Goal: Transaction & Acquisition: Purchase product/service

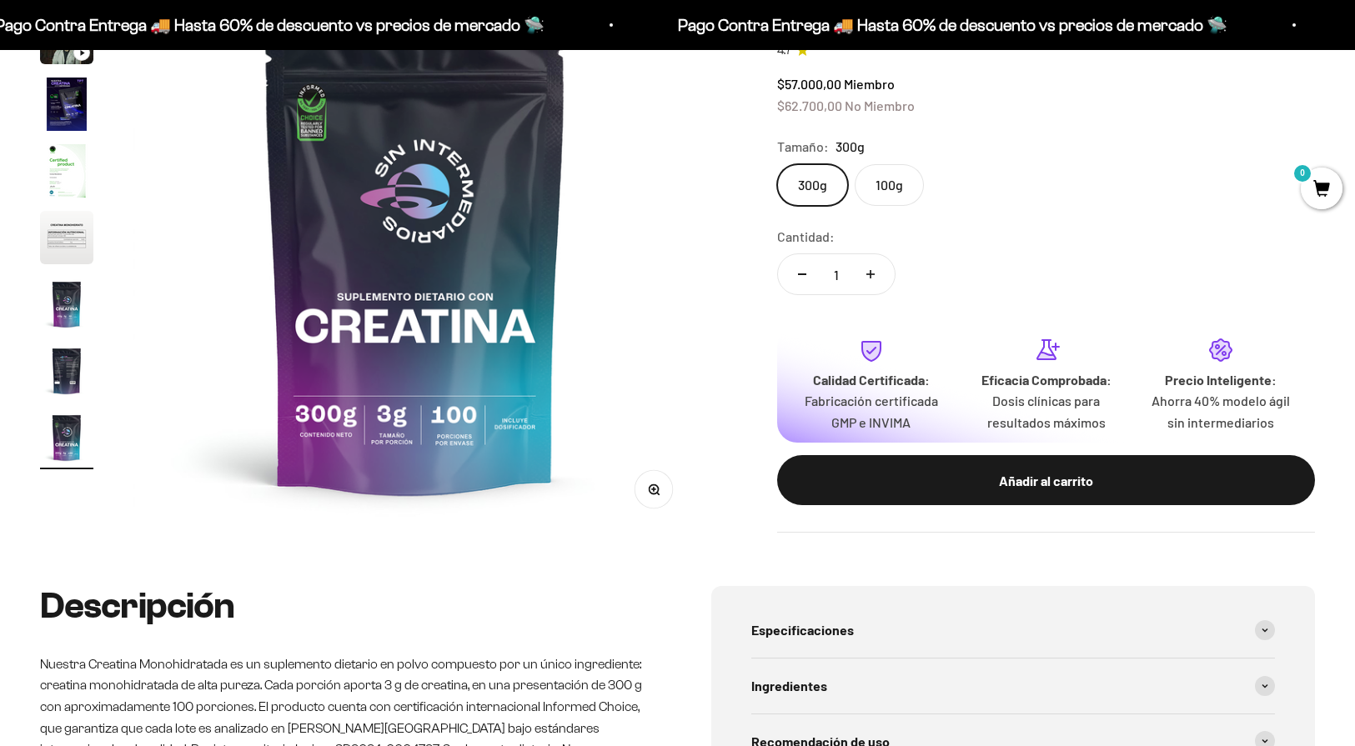
scroll to position [378, 0]
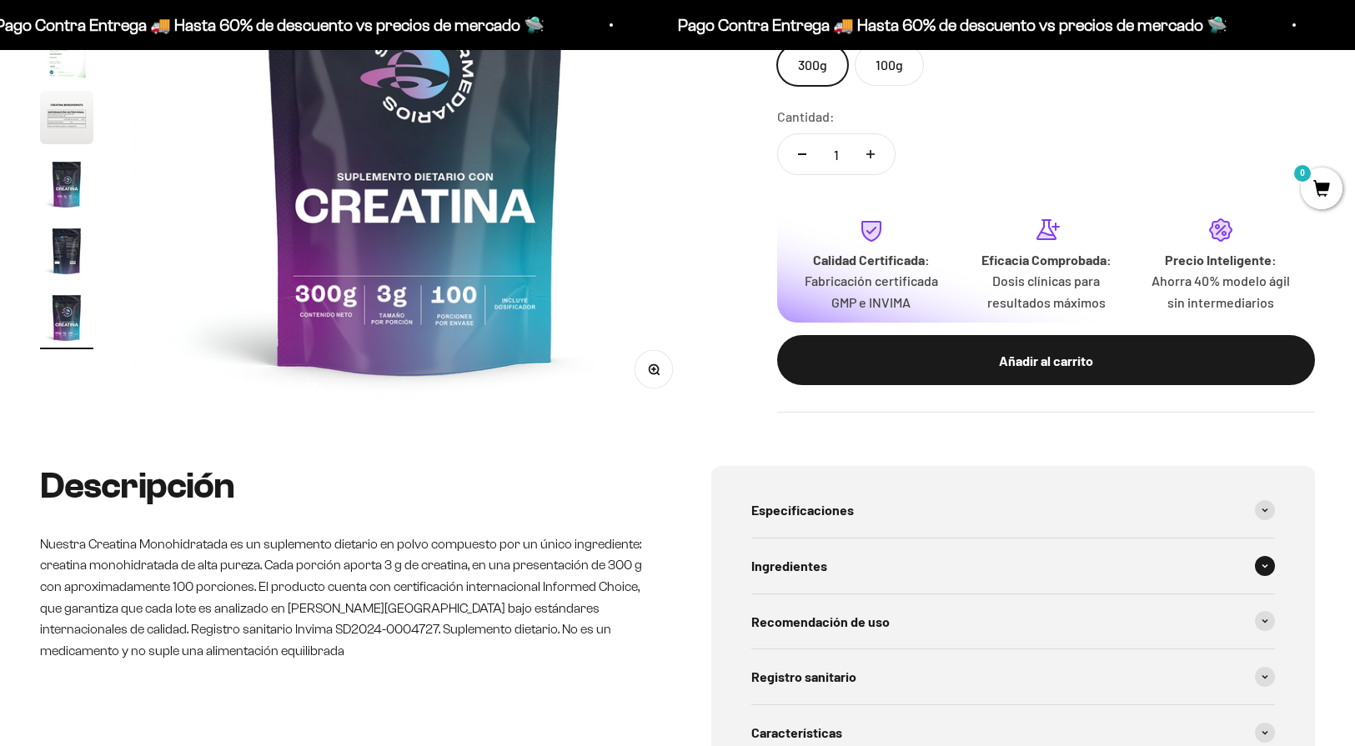
click at [1247, 568] on div "Ingredientes" at bounding box center [1013, 566] width 524 height 55
click at [1271, 560] on span at bounding box center [1265, 566] width 20 height 20
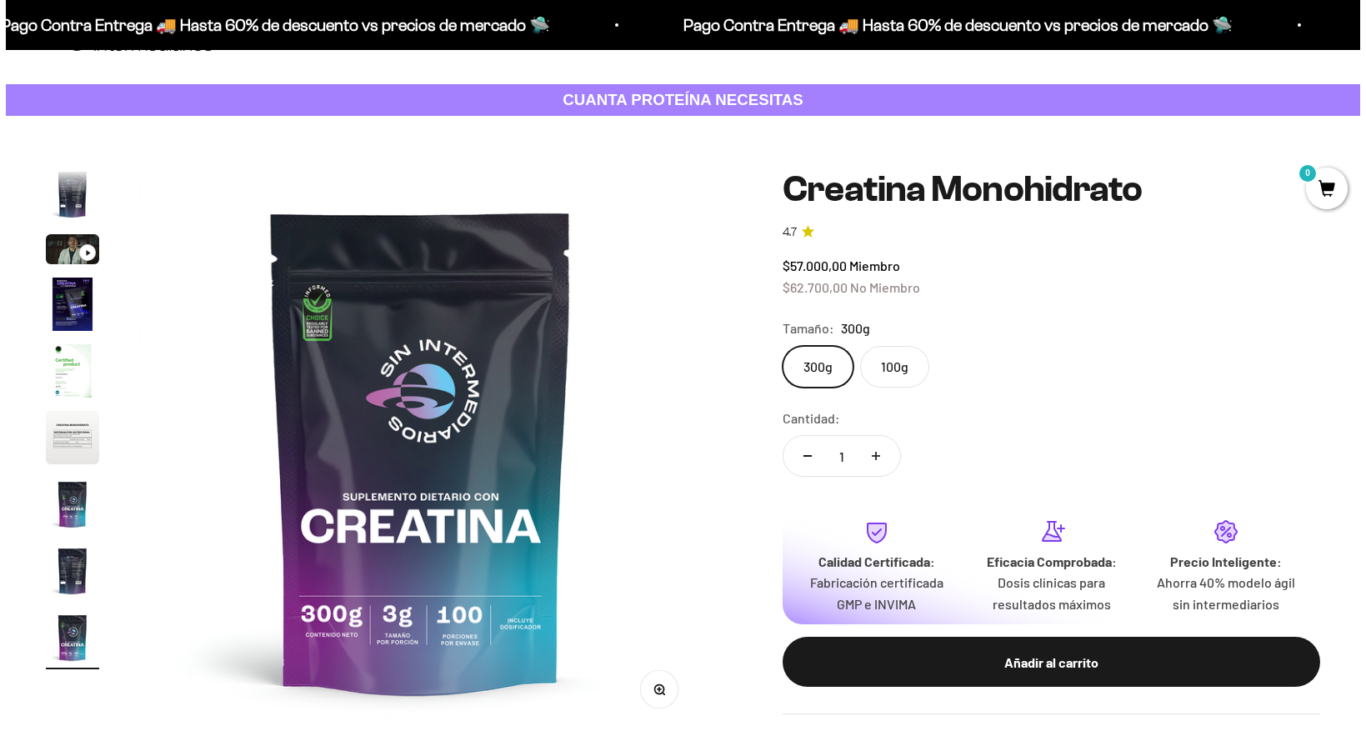
scroll to position [139, 0]
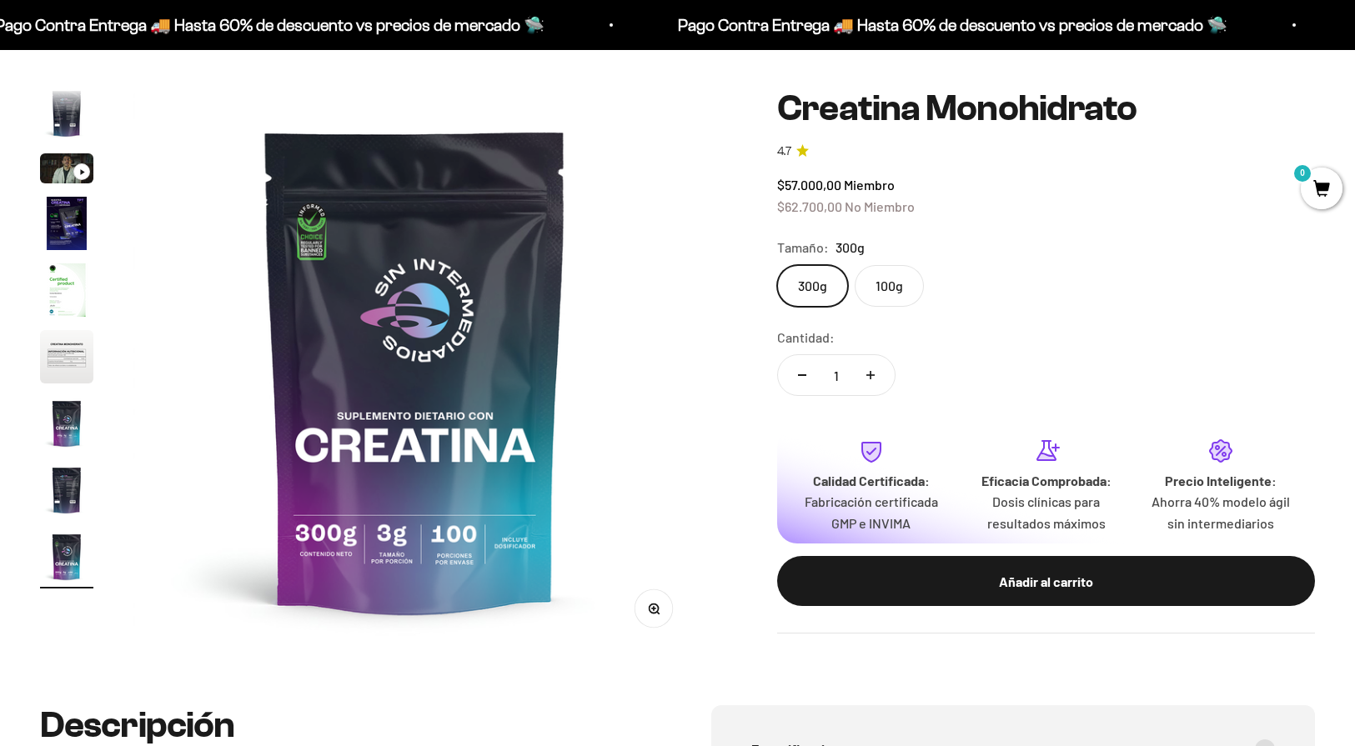
drag, startPoint x: 950, startPoint y: 577, endPoint x: 805, endPoint y: 598, distance: 146.5
click at [796, 604] on safe-sticky "Creatina Monohidrato 4.7 $57.000,00 Miembro $62.700,00 No Miembro Calidad de lí…" at bounding box center [1046, 360] width 538 height 545
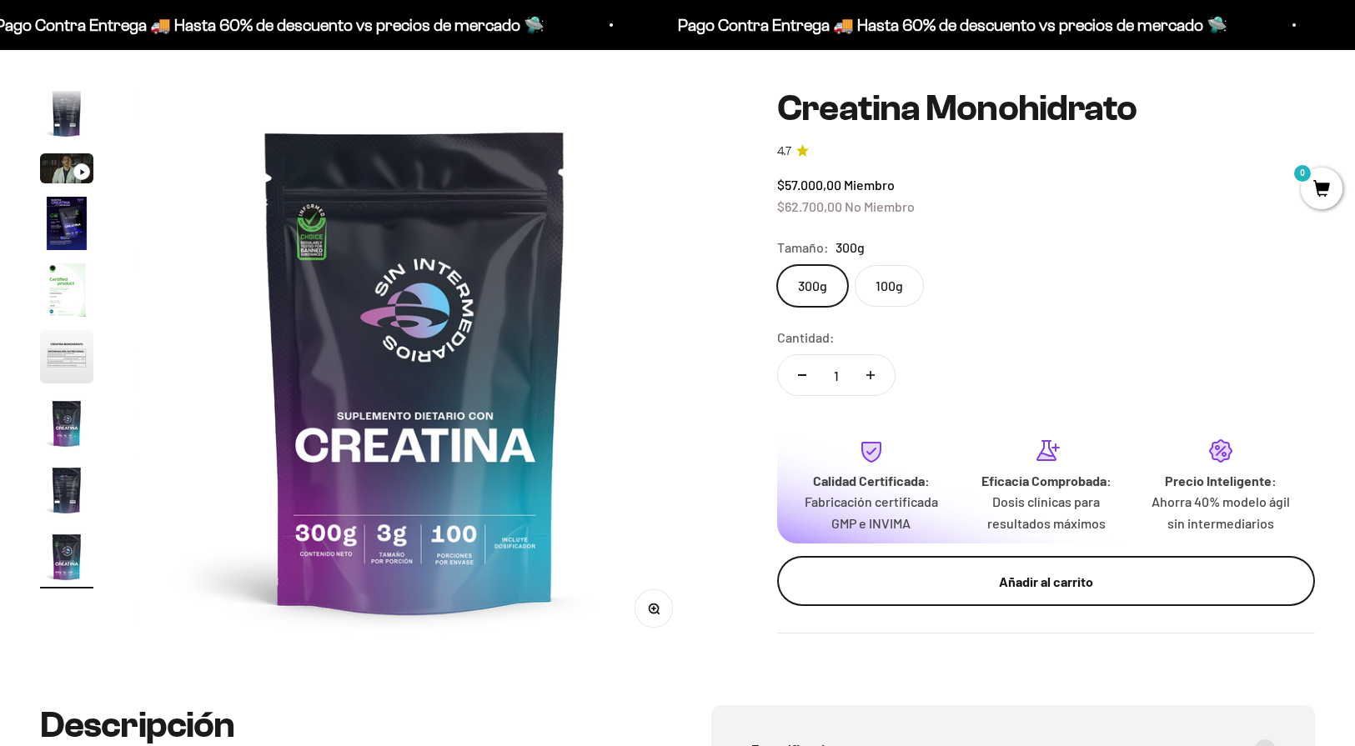
click at [890, 586] on button "Añadir al carrito" at bounding box center [1046, 581] width 538 height 50
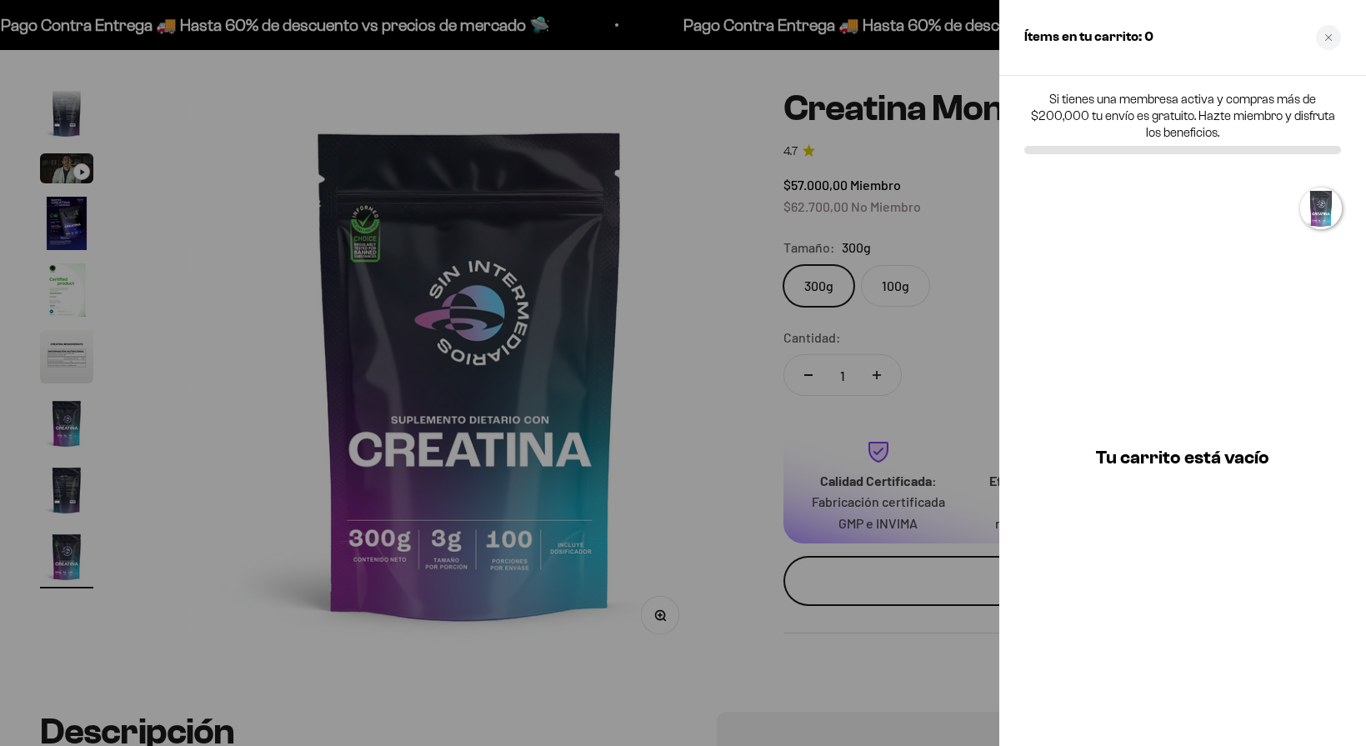
scroll to position [0, 4721]
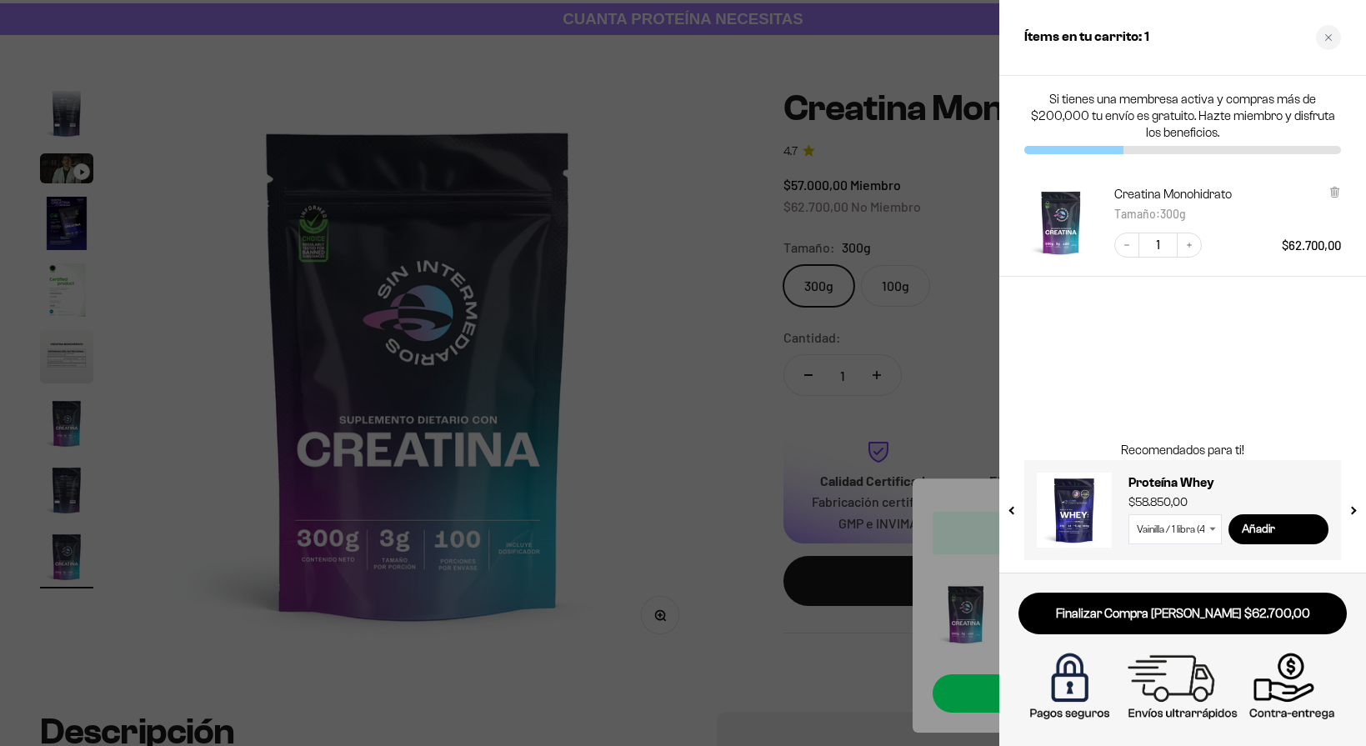
click at [1175, 531] on select "Vainilla / 1 libra (460g) Vainilla / 2 libras (910g) Vainilla / 5 libras (2280g…" at bounding box center [1175, 529] width 93 height 30
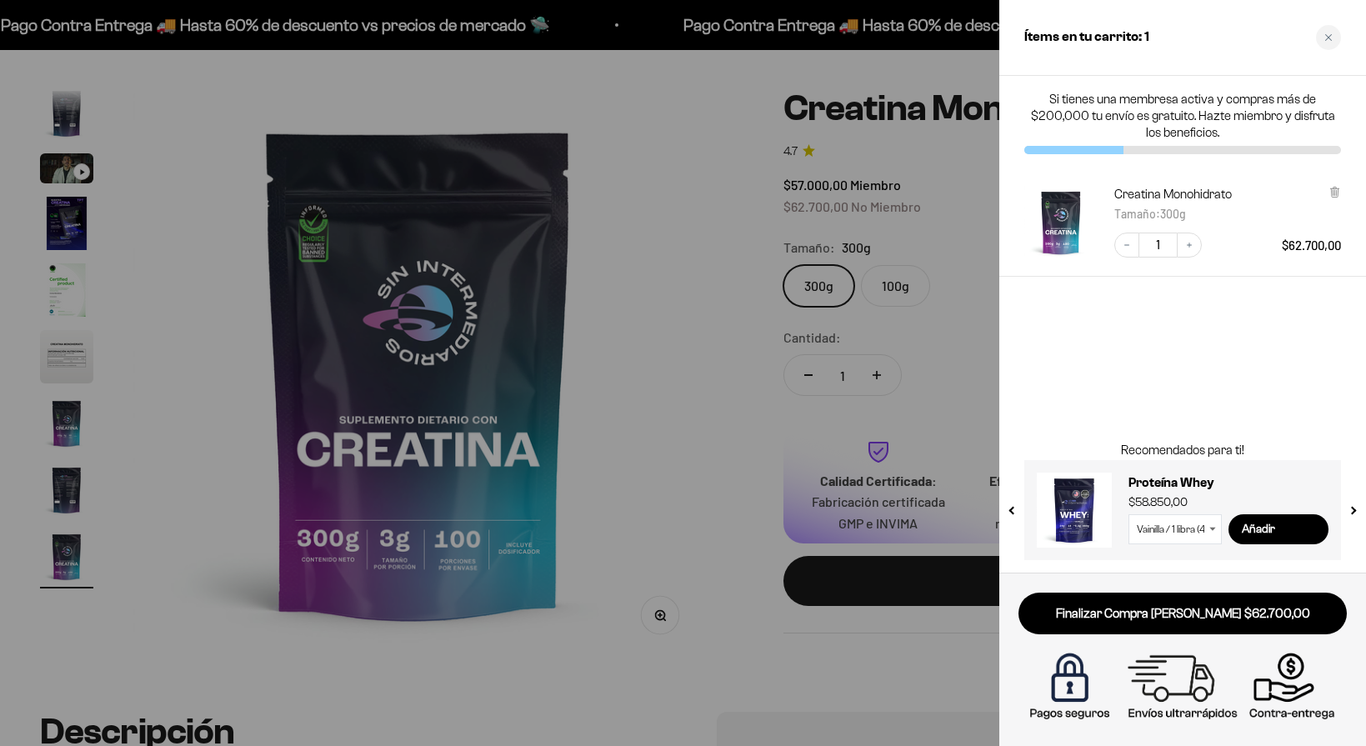
select select "42362275496145"
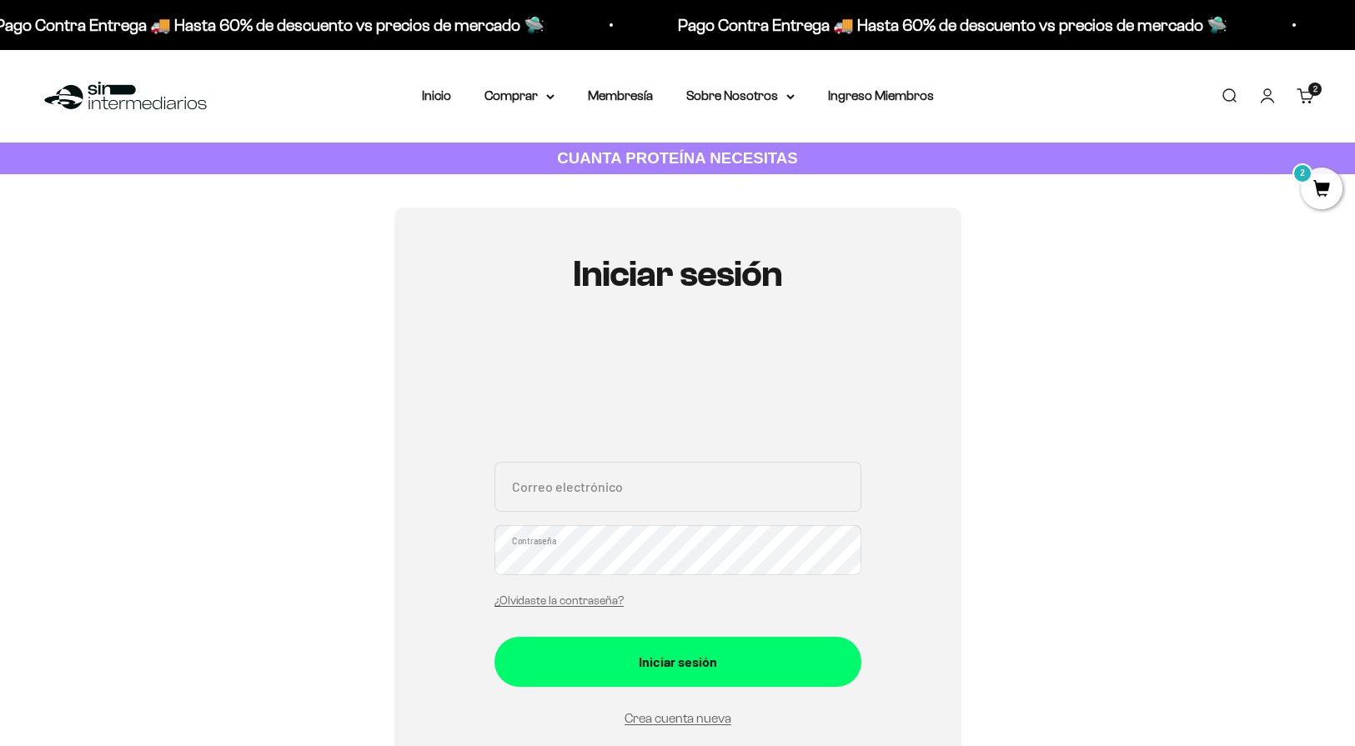
click at [737, 499] on input "Correo electrónico" at bounding box center [677, 487] width 367 height 50
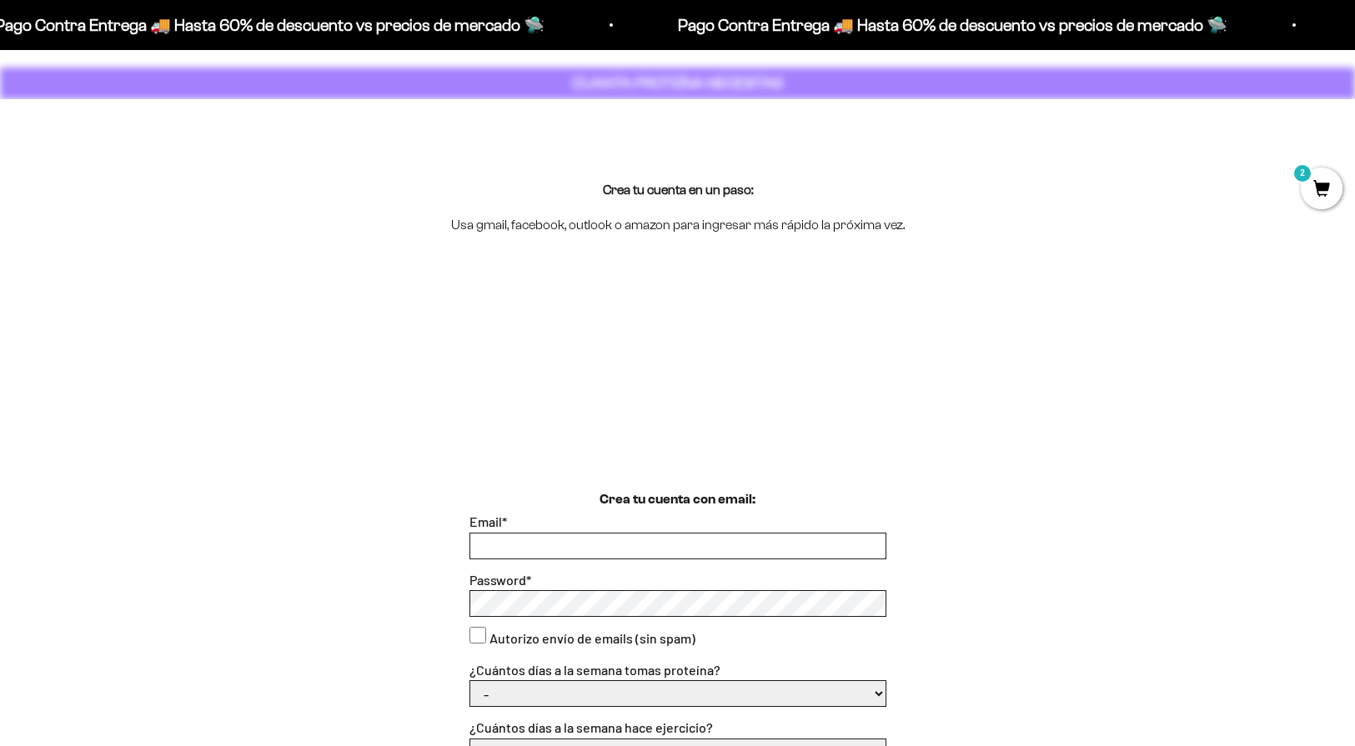
scroll to position [147, 0]
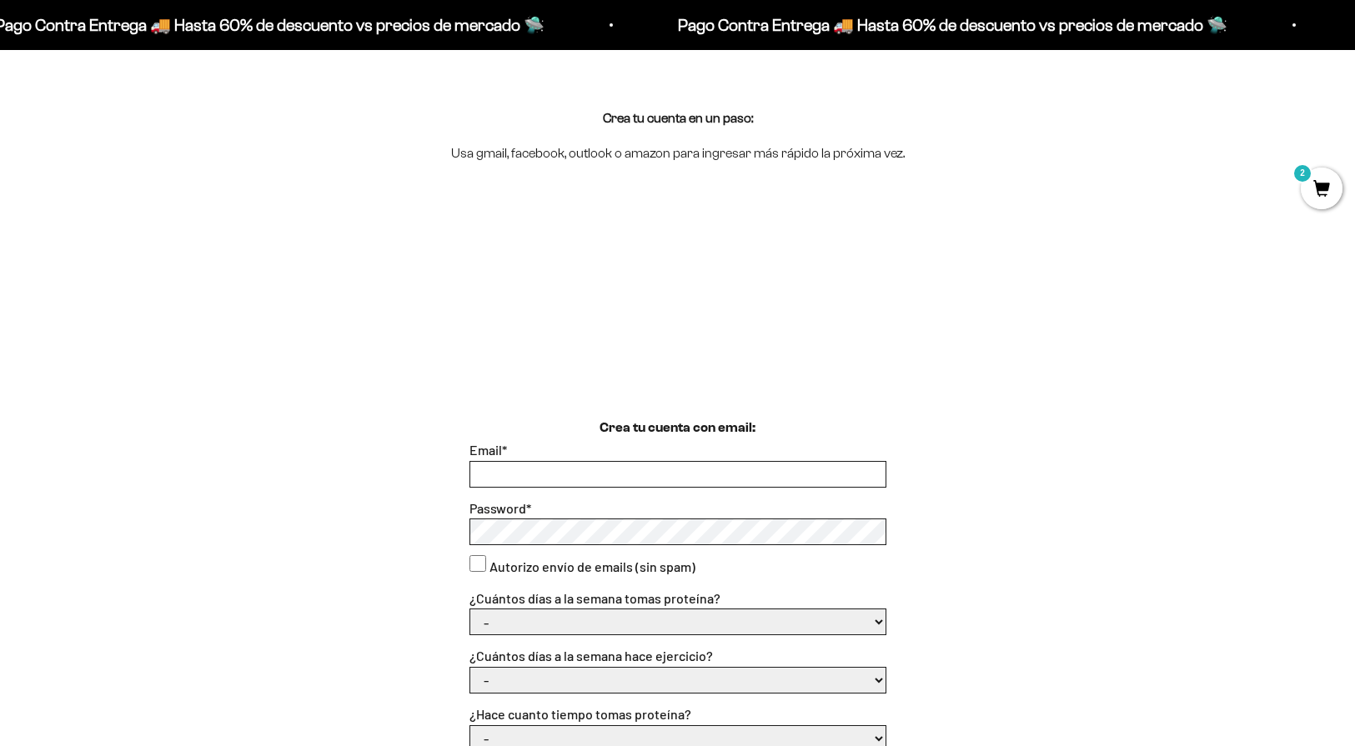
click at [611, 487] on form "Email * Password * Autorizo envío de emails (sin spam) ¿Cuántos días a la seman…" at bounding box center [677, 741] width 417 height 604
click at [599, 469] on input "Email *" at bounding box center [677, 474] width 415 height 25
type input "danielabuenof96@gmail.com"
click at [403, 524] on div "Crea tu cuenta con email: Email * danielabuenof96@gmail.com Password * Autorizo…" at bounding box center [677, 731] width 1275 height 626
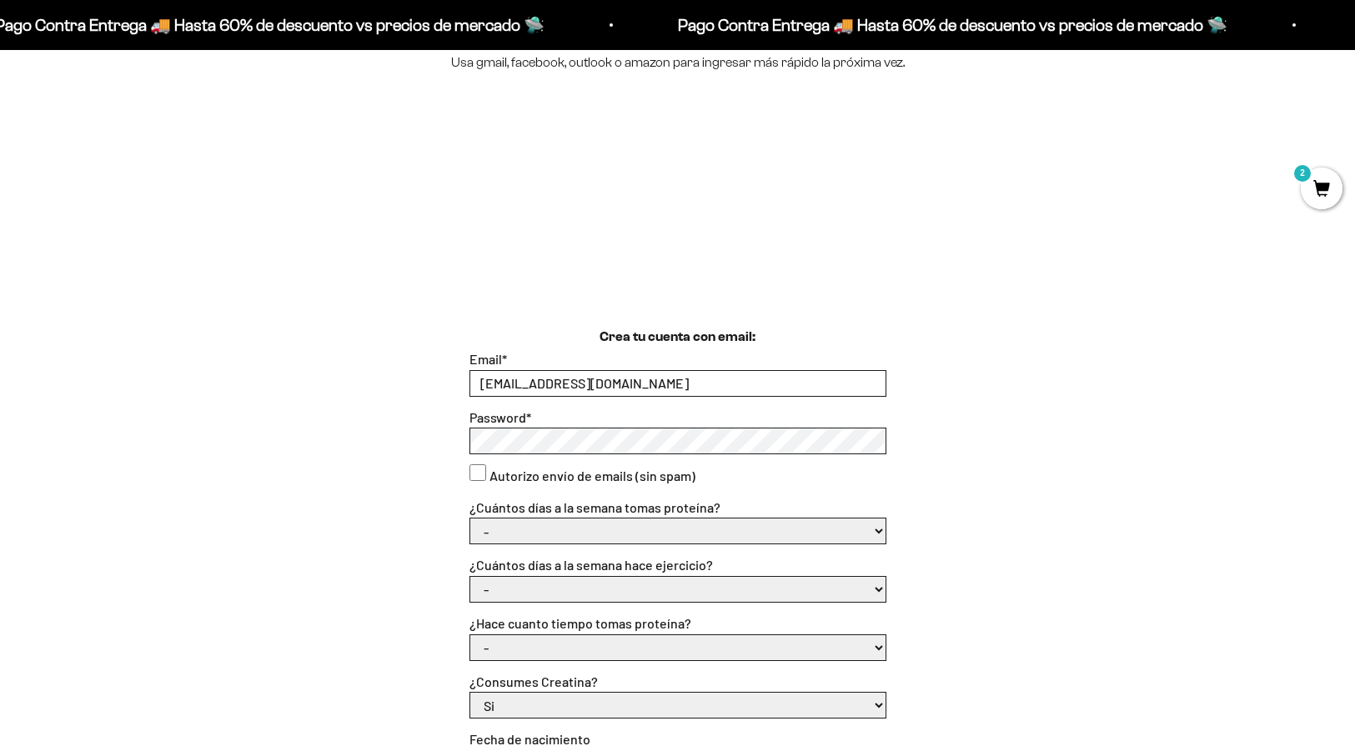
scroll to position [283, 0]
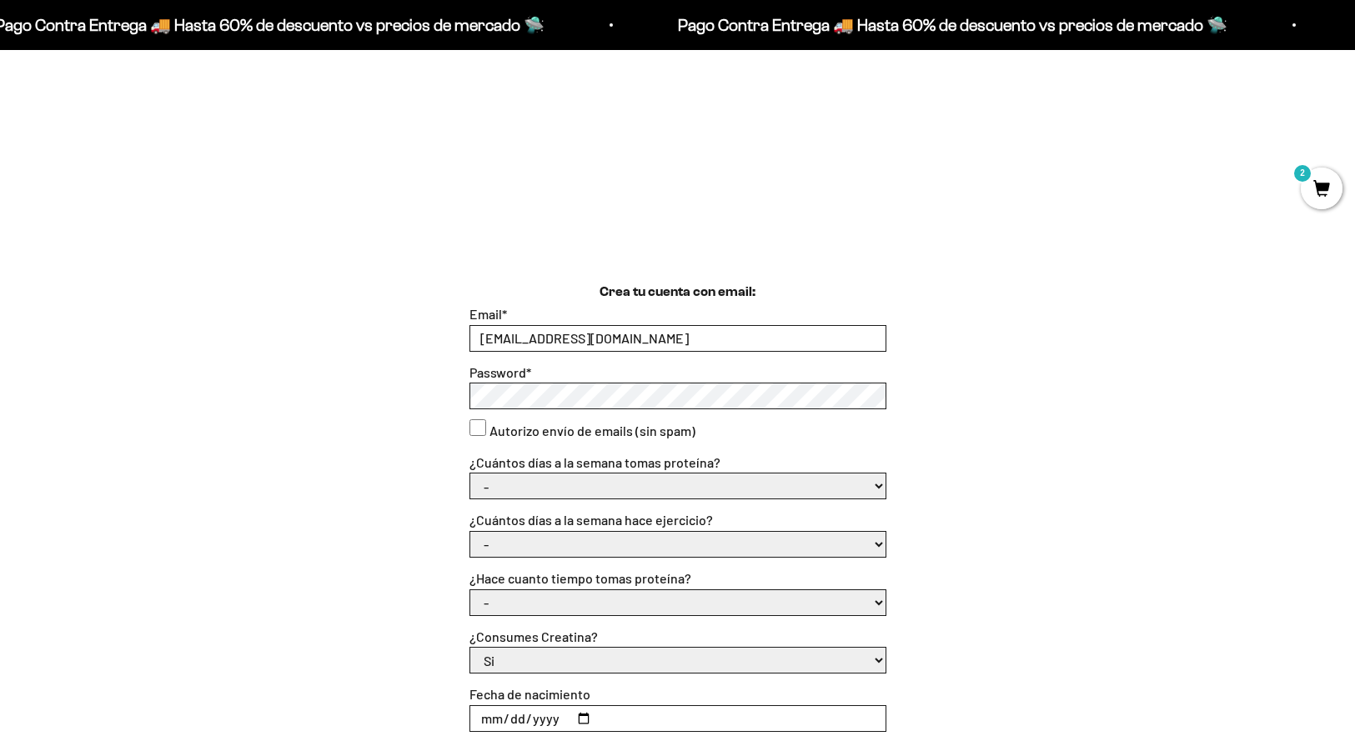
select select "6 o 7"
select select "6 o 7 días"
select select "Hace más de un año"
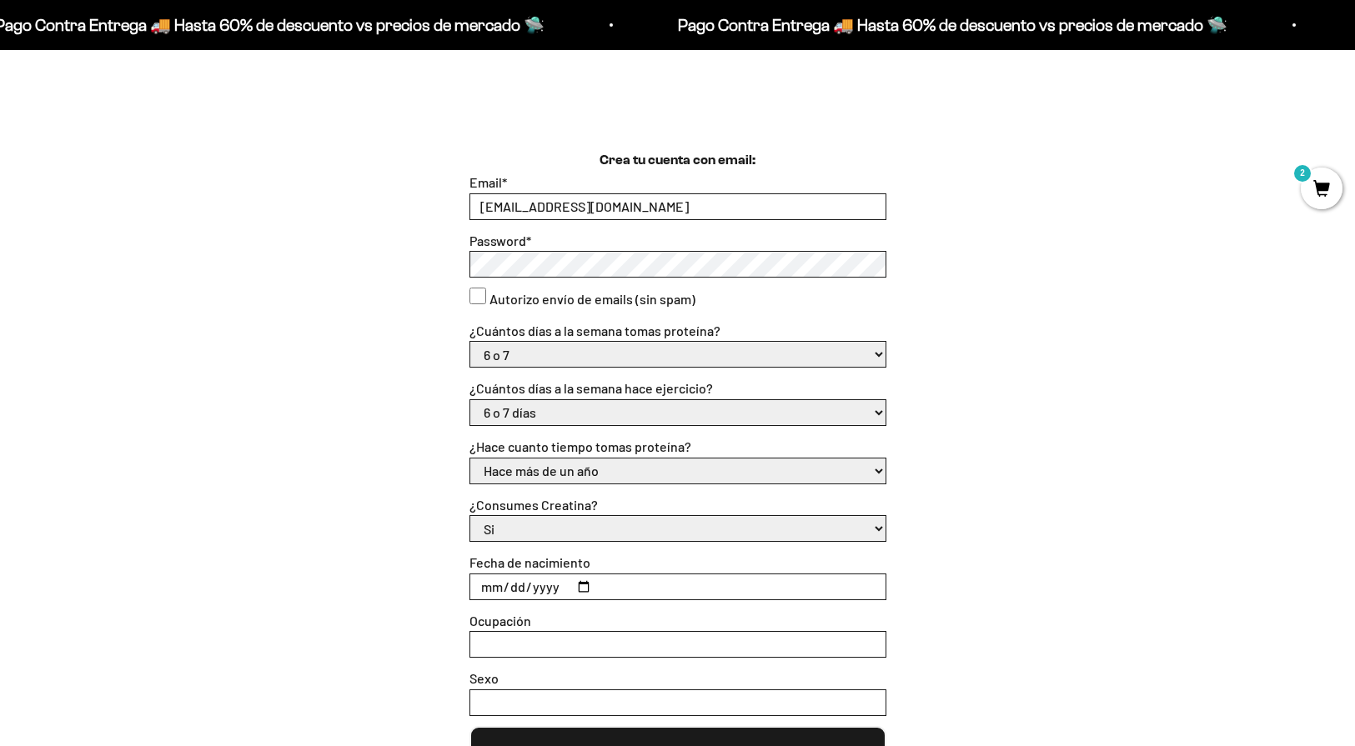
scroll to position [549, 0]
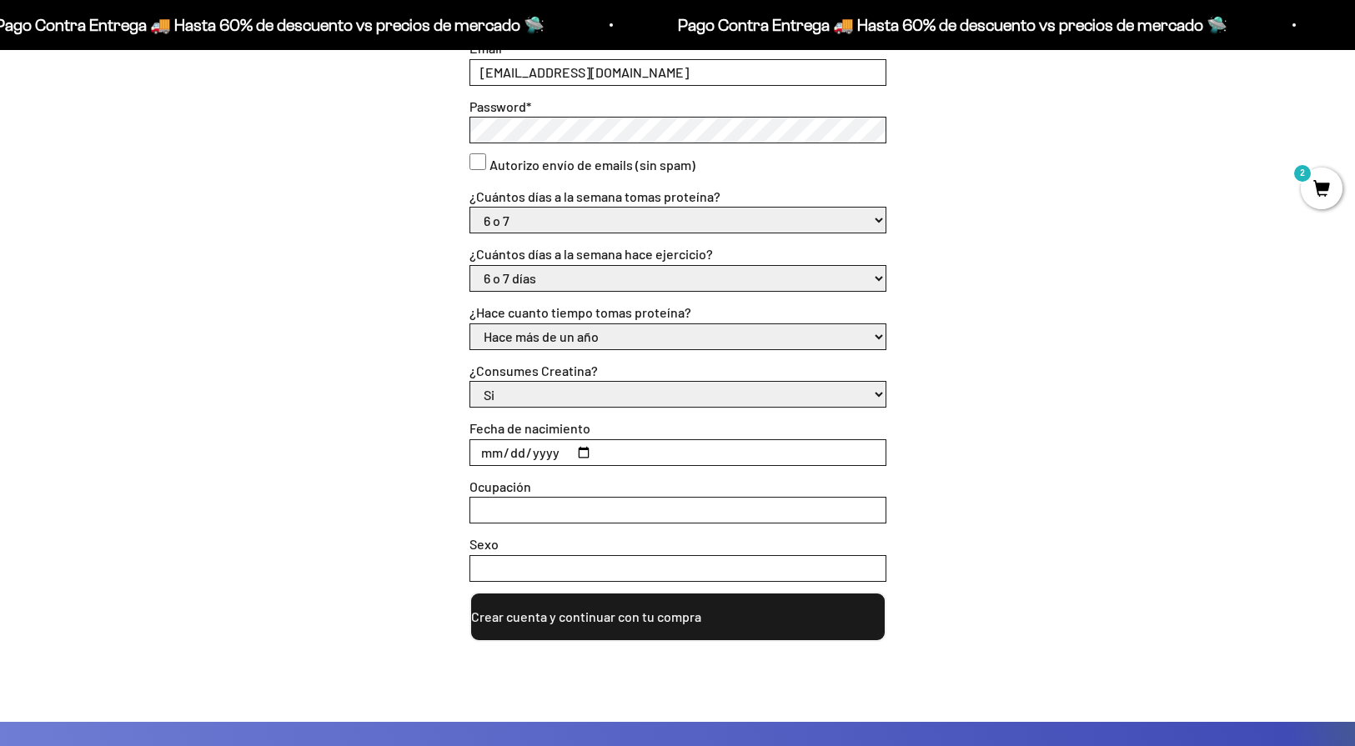
click at [569, 440] on input "Fecha de nacimiento" at bounding box center [677, 452] width 415 height 25
click at [524, 444] on input "Fecha de nacimiento" at bounding box center [677, 452] width 415 height 25
click at [510, 444] on input "Fecha de nacimiento" at bounding box center [677, 452] width 415 height 25
click at [513, 450] on input "Fecha de nacimiento" at bounding box center [677, 452] width 415 height 25
click at [544, 441] on input "Fecha de nacimiento" at bounding box center [677, 452] width 415 height 25
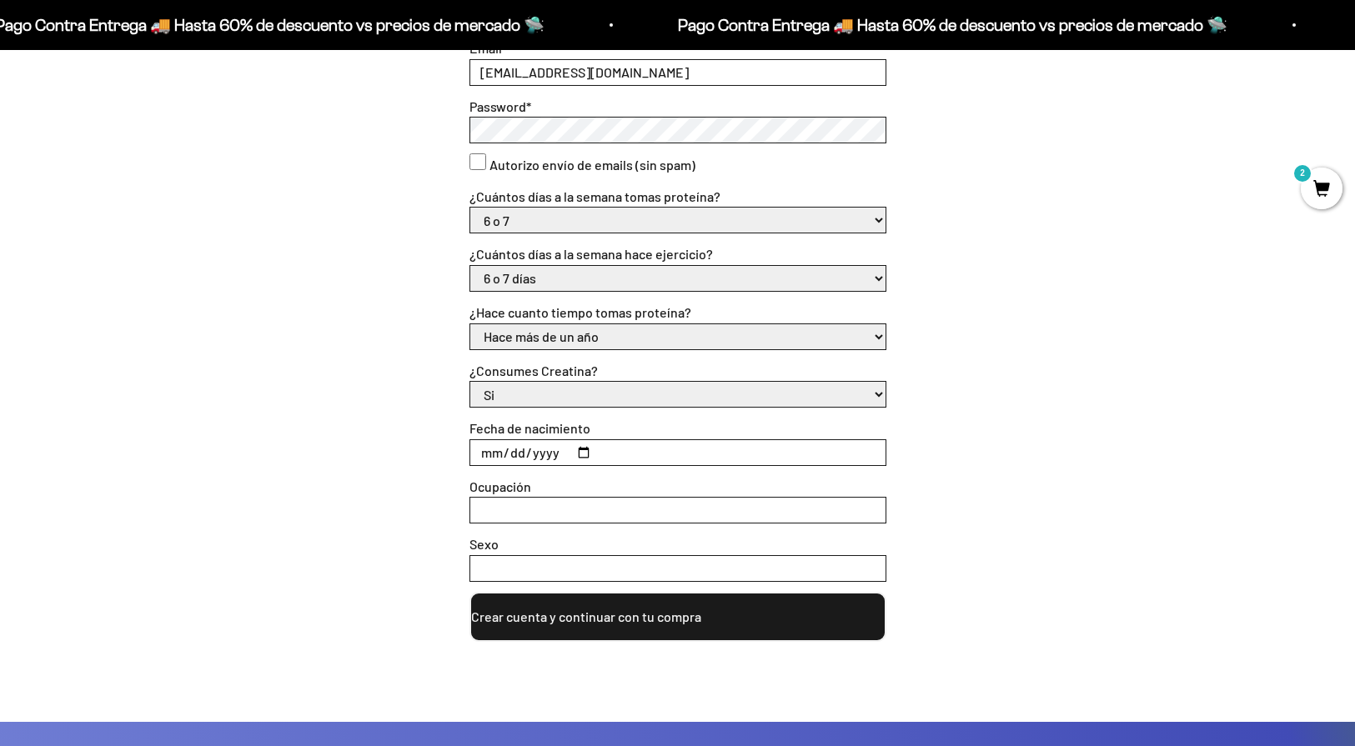
type input "1996-04-14"
click at [776, 464] on form "Email * danielabuenof96@gmail.com Password * Autorizo envío de emails (sin spam…" at bounding box center [677, 340] width 417 height 604
click at [569, 517] on form "Email * danielabuenof96@gmail.com Password * Autorizo envío de emails (sin spam…" at bounding box center [677, 340] width 417 height 604
click at [574, 500] on input "Ocupación" at bounding box center [677, 510] width 415 height 25
type input "a"
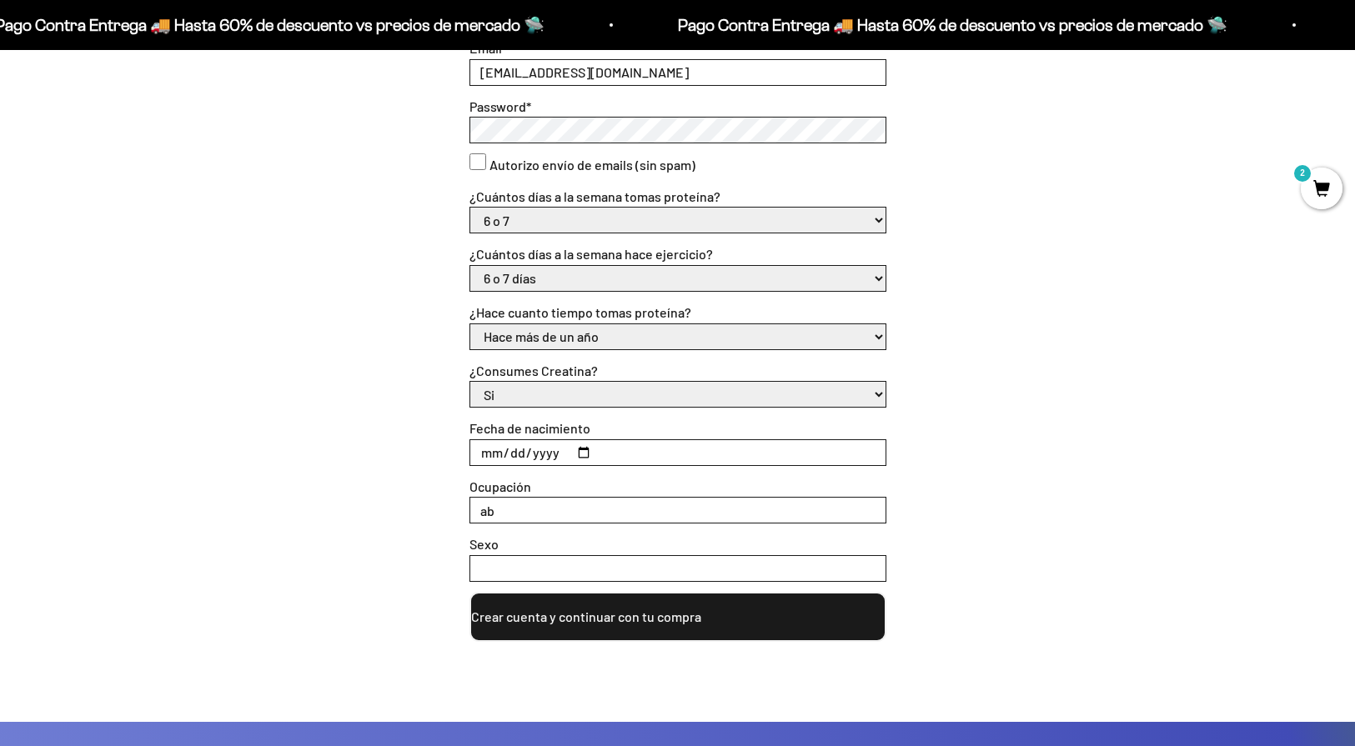
type input "a"
click at [552, 564] on input "Sexo" at bounding box center [677, 568] width 415 height 25
click at [561, 511] on input "Abogado" at bounding box center [677, 510] width 415 height 25
type input "Abogada"
click at [562, 540] on div "Sexo" at bounding box center [677, 558] width 417 height 48
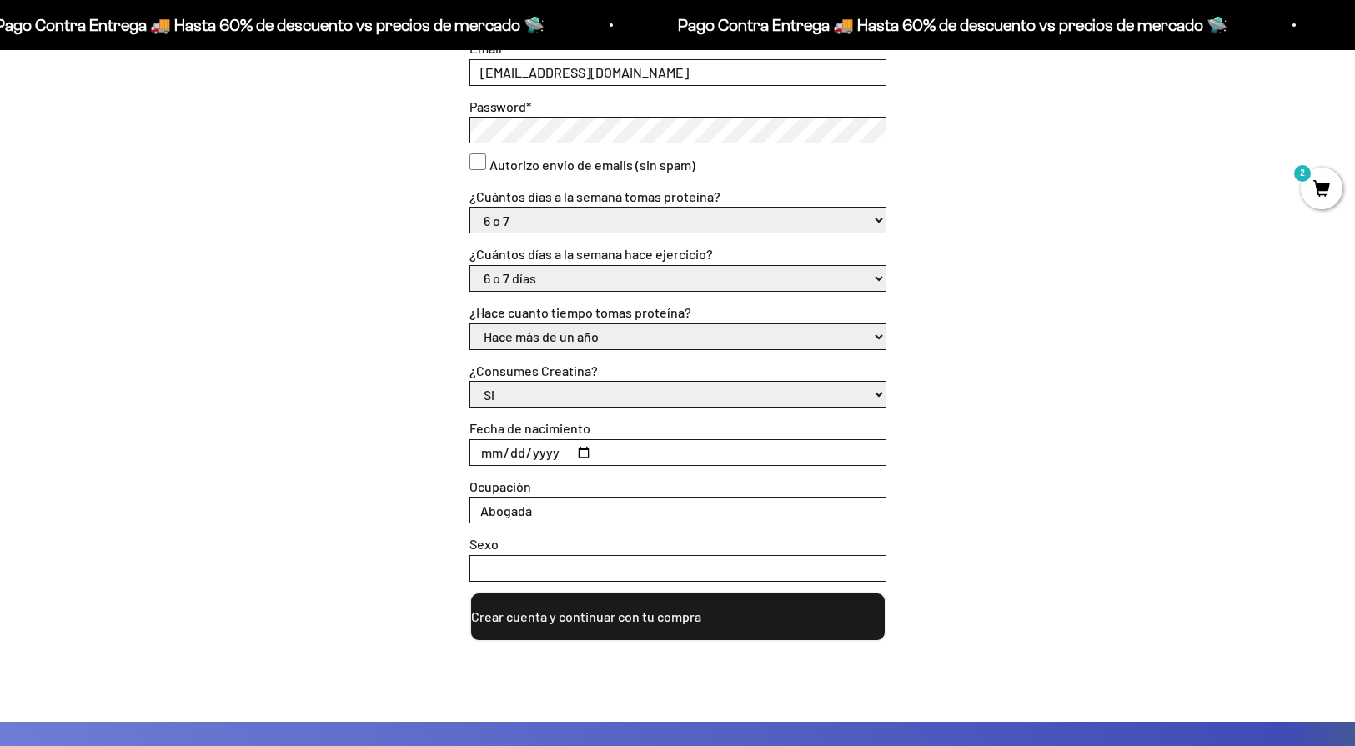
click at [562, 559] on input "Sexo" at bounding box center [677, 568] width 415 height 25
type input "F"
type input "m"
type input "F"
type input "Mujer"
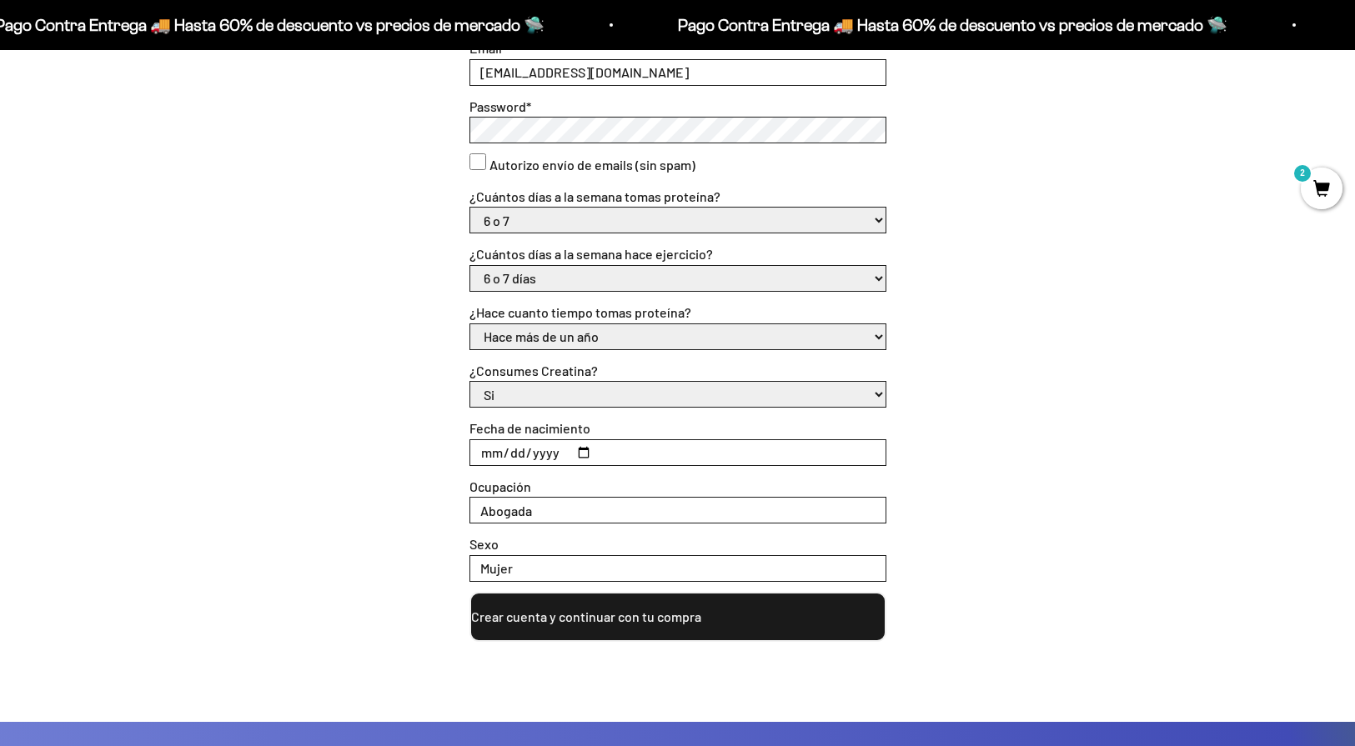
drag, startPoint x: 679, startPoint y: 559, endPoint x: 665, endPoint y: 604, distance: 47.2
click at [665, 604] on button "Crear cuenta y continuar con tu compra" at bounding box center [677, 617] width 417 height 50
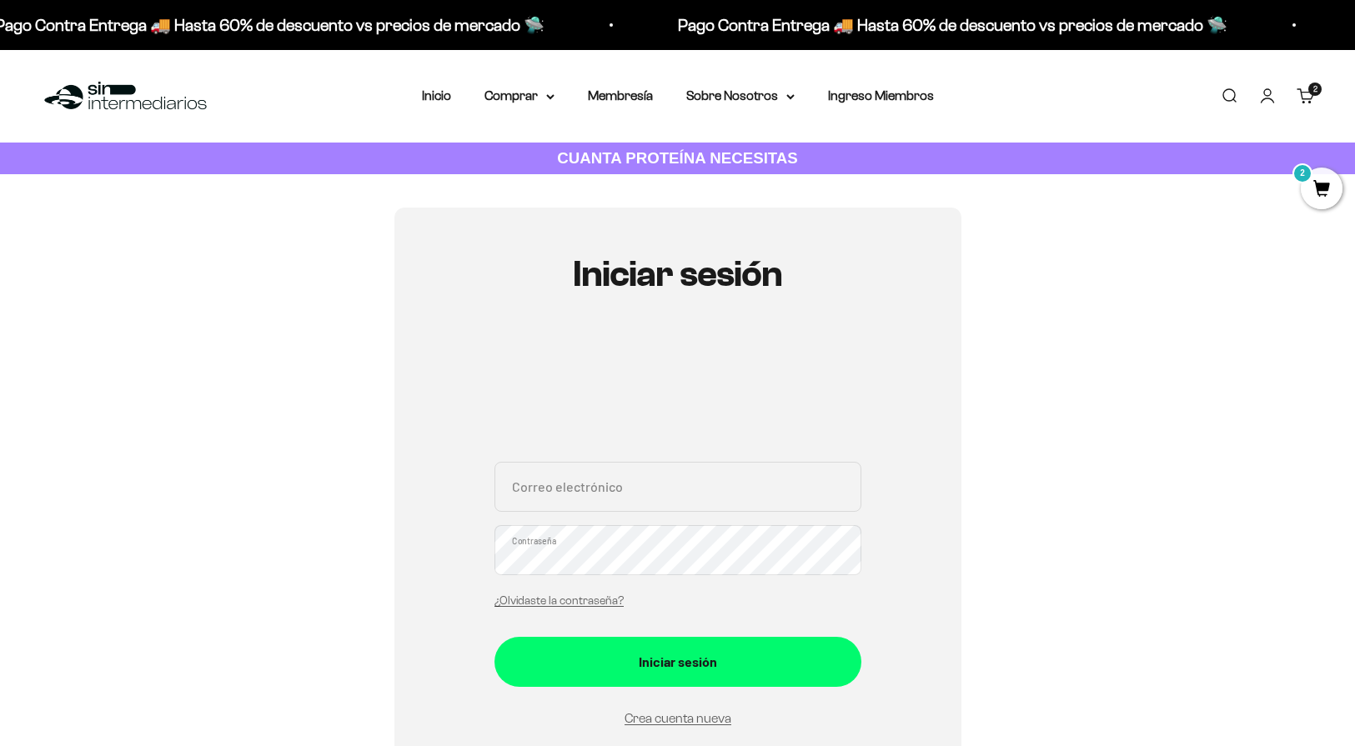
click at [993, 1] on div "Pago Contra Entrega 🚚 Hasta 60% de descuento vs precios de mercado 🛸 Pago Contr…" at bounding box center [677, 25] width 1355 height 50
drag, startPoint x: 643, startPoint y: 465, endPoint x: 638, endPoint y: 502, distance: 37.0
click at [643, 468] on input "Correo electrónico" at bounding box center [677, 487] width 367 height 50
type input "danielabuenof96@gmail.com"
click at [677, 660] on button "Iniciar sesión" at bounding box center [677, 662] width 367 height 50
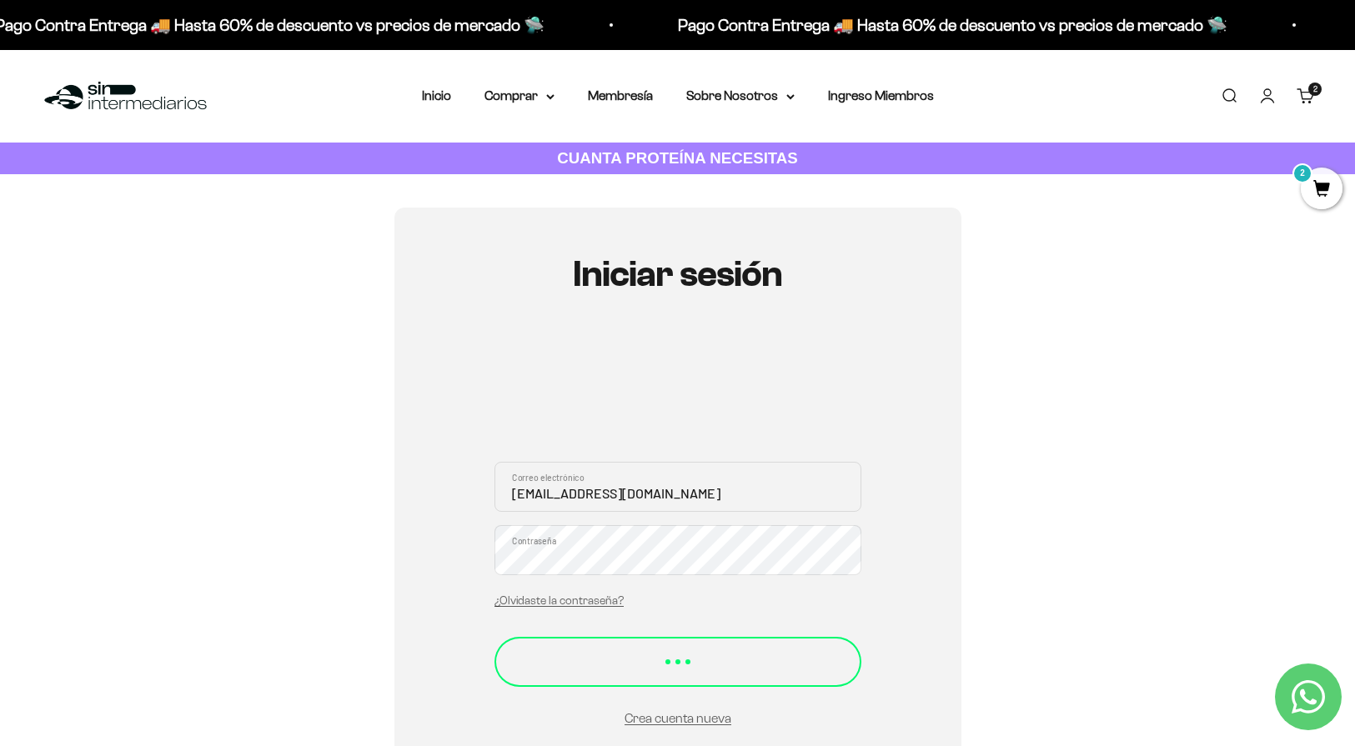
click at [703, 664] on div "Iniciar sesión" at bounding box center [678, 654] width 300 height 22
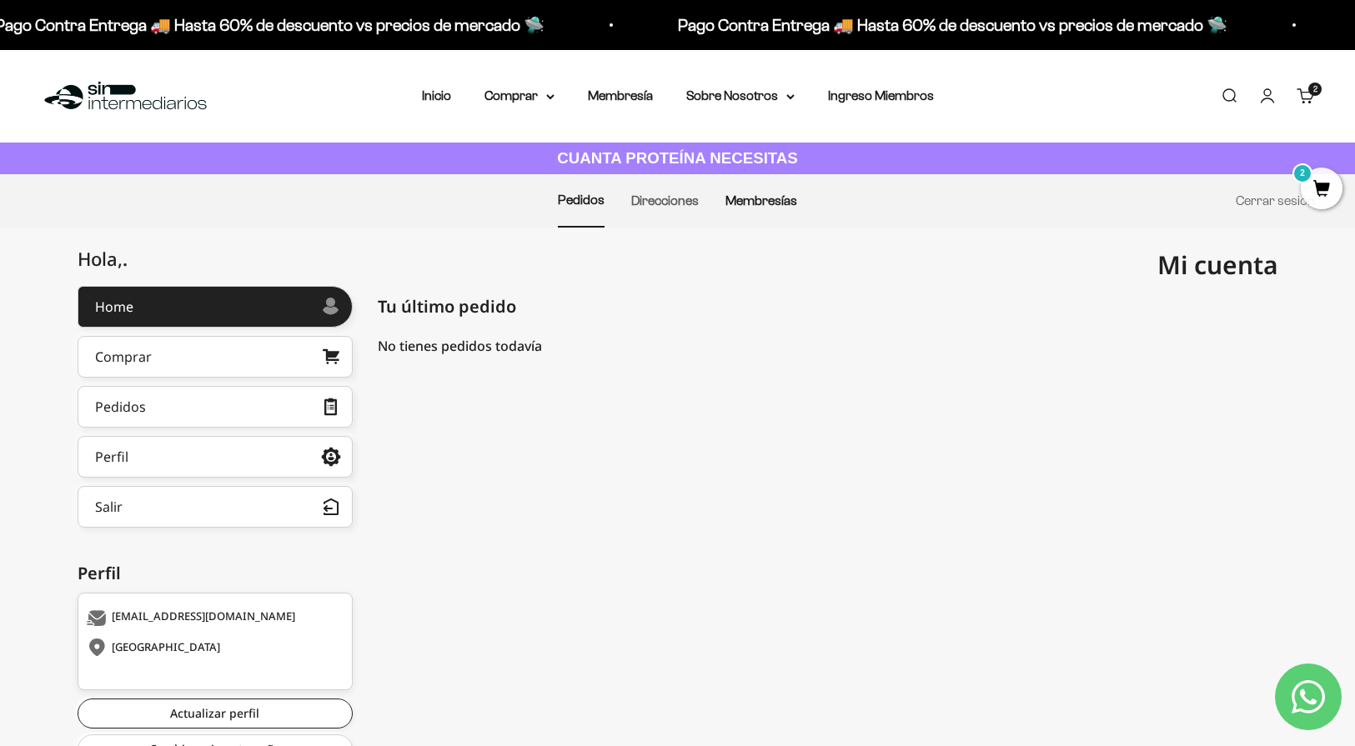
click at [784, 203] on link "Membresías" at bounding box center [761, 200] width 72 height 14
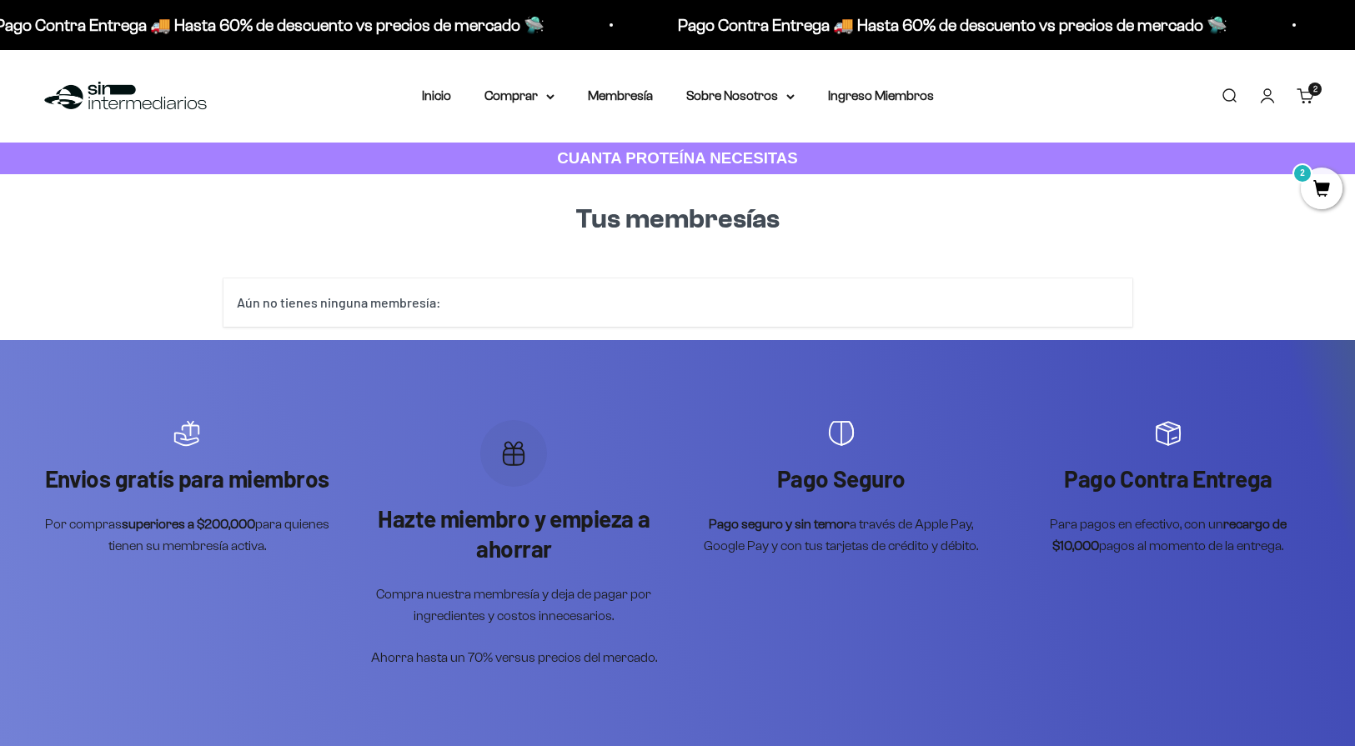
click at [515, 303] on div "Aún no tienes ninguna membresía:" at bounding box center [677, 302] width 909 height 48
click at [631, 97] on link "Membresía" at bounding box center [620, 95] width 65 height 14
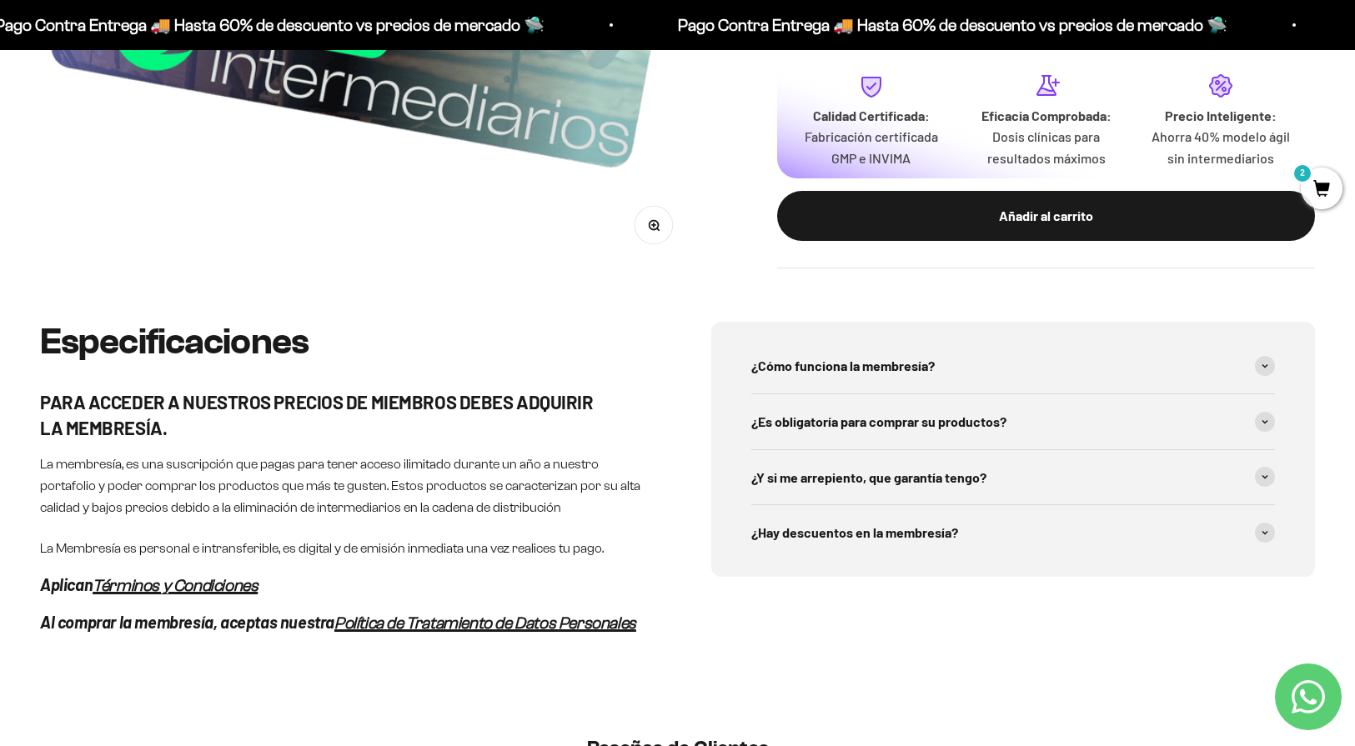
scroll to position [638, 0]
